Goal: Find specific page/section

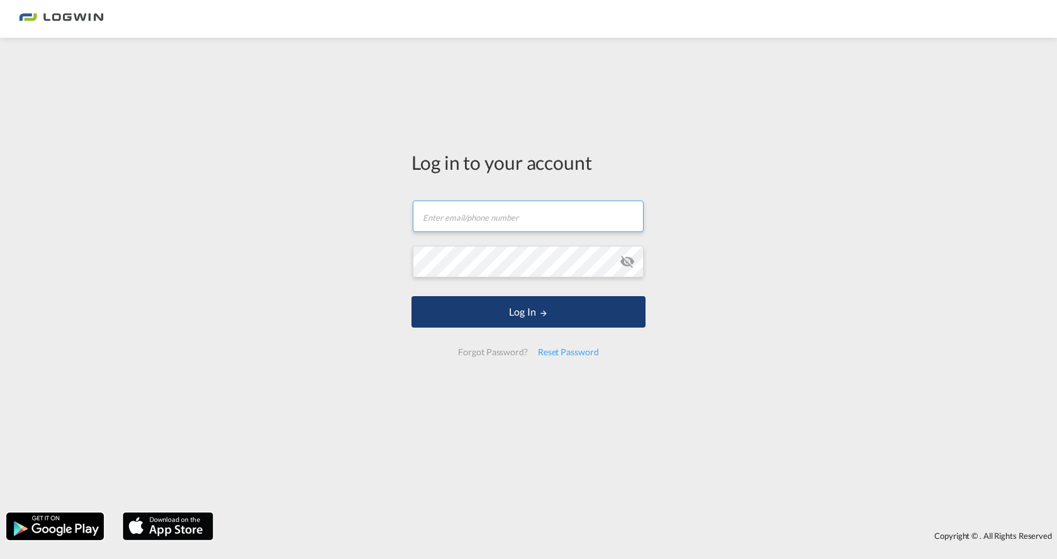
type input "[PERSON_NAME][EMAIL_ADDRESS][DOMAIN_NAME]"
click at [505, 320] on button "Log In" at bounding box center [528, 311] width 234 height 31
